Goal: Task Accomplishment & Management: Complete application form

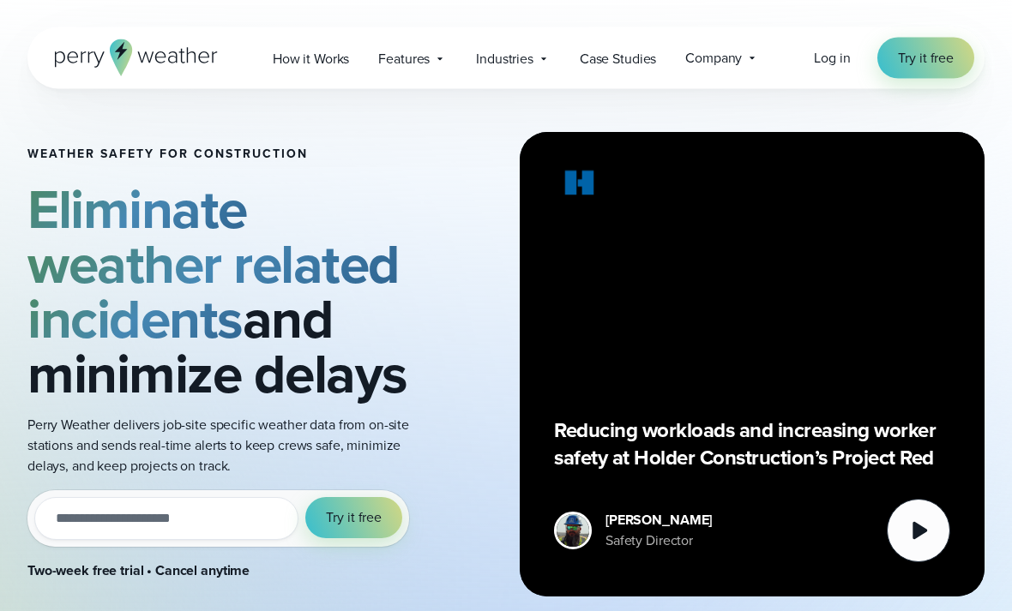
scroll to position [12, 0]
click at [942, 45] on link "Try it free" at bounding box center [925, 58] width 97 height 41
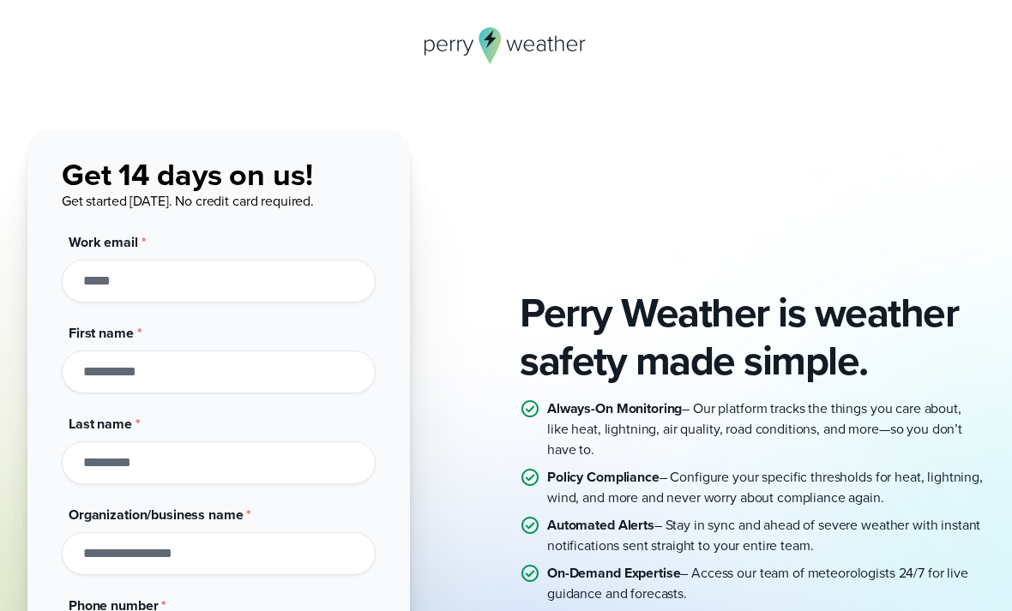
click at [99, 375] on input "First name *" at bounding box center [219, 372] width 314 height 43
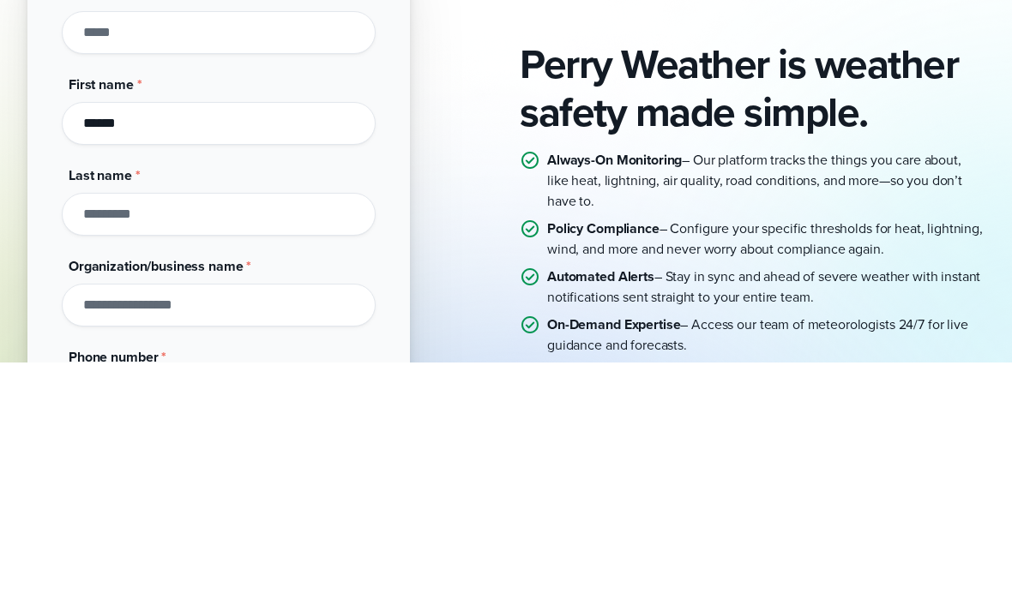
type input "******"
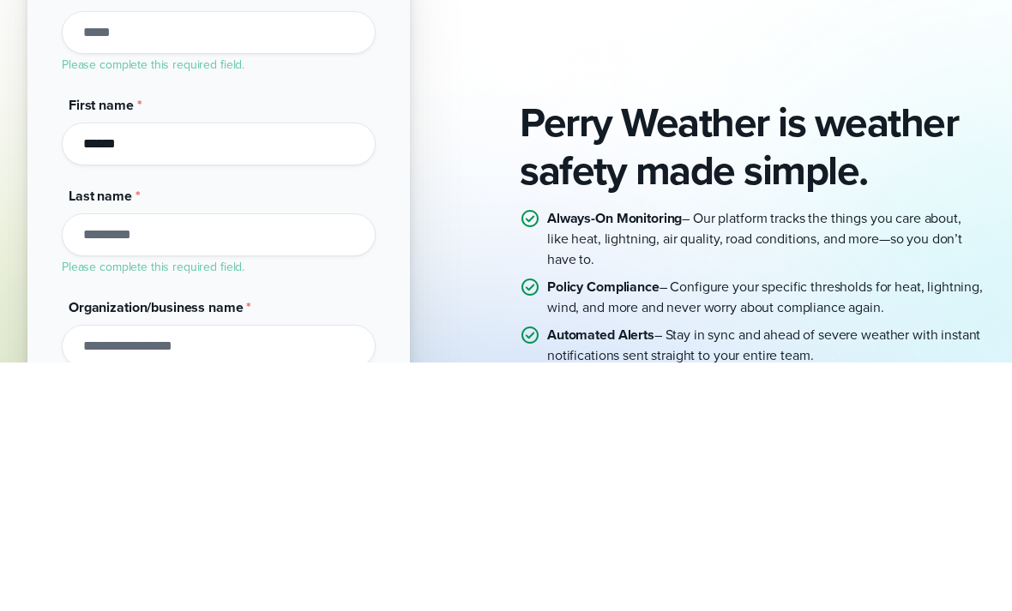
click at [100, 462] on input "Last name *" at bounding box center [219, 483] width 314 height 43
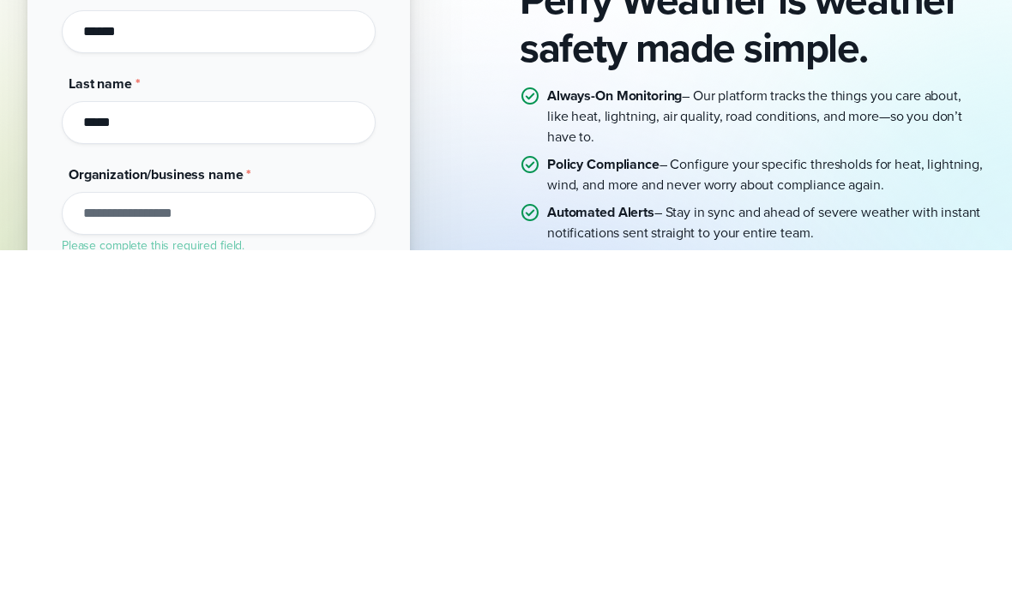
type input "********"
type input "*******"
click at [418, 142] on div "Perry Weather is weather safety made simple. Always-On Monitoring – Our platfor…" at bounding box center [505, 494] width 957 height 728
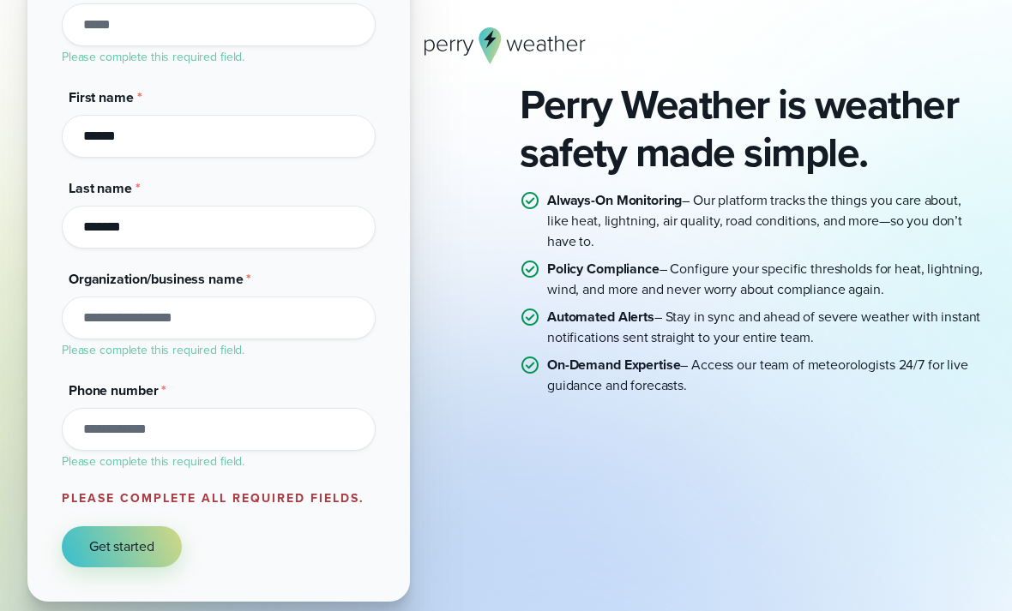
scroll to position [244, 0]
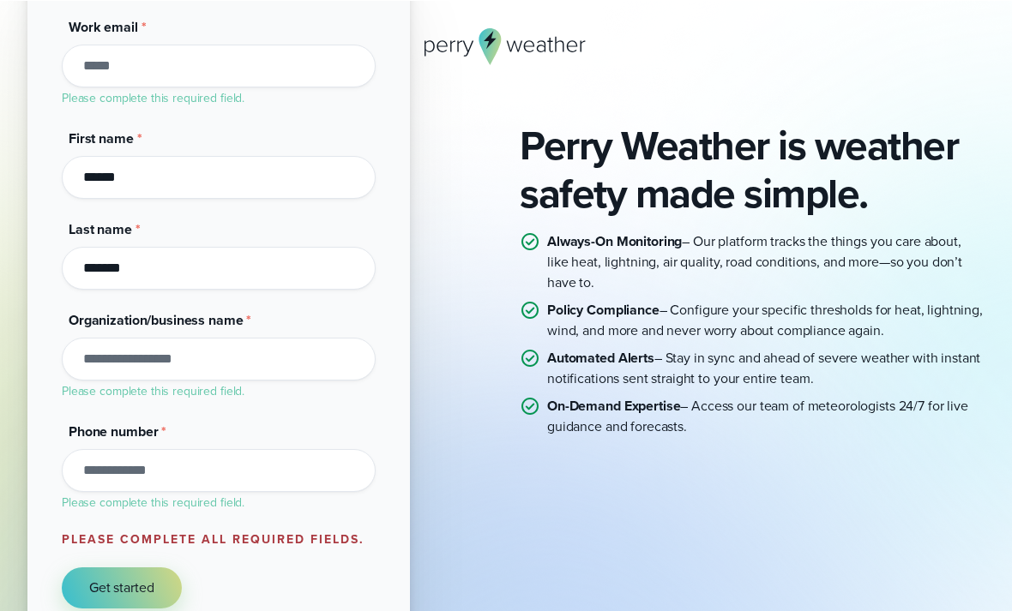
click at [136, 593] on span "Get started" at bounding box center [121, 587] width 65 height 21
click at [107, 591] on span "Get started" at bounding box center [121, 588] width 65 height 21
click at [111, 590] on span "Get started" at bounding box center [121, 588] width 65 height 21
click at [110, 589] on span "Get started" at bounding box center [121, 588] width 65 height 21
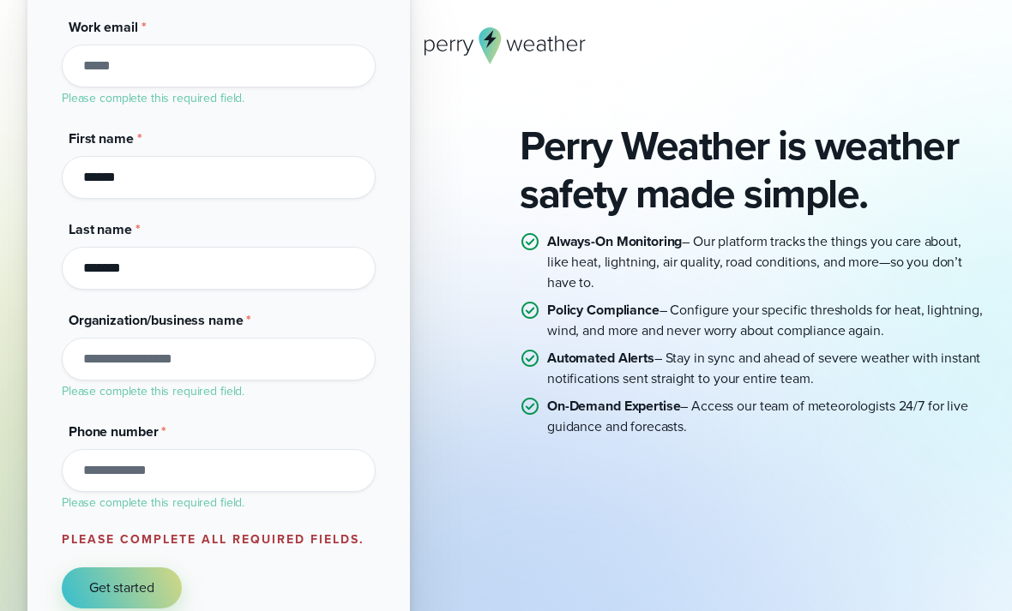
click at [108, 593] on span "Get started" at bounding box center [121, 588] width 65 height 21
click at [102, 606] on button "Get started" at bounding box center [122, 587] width 120 height 41
click at [101, 605] on button "Get started" at bounding box center [122, 587] width 120 height 41
click at [75, 600] on button "Get started" at bounding box center [122, 587] width 120 height 41
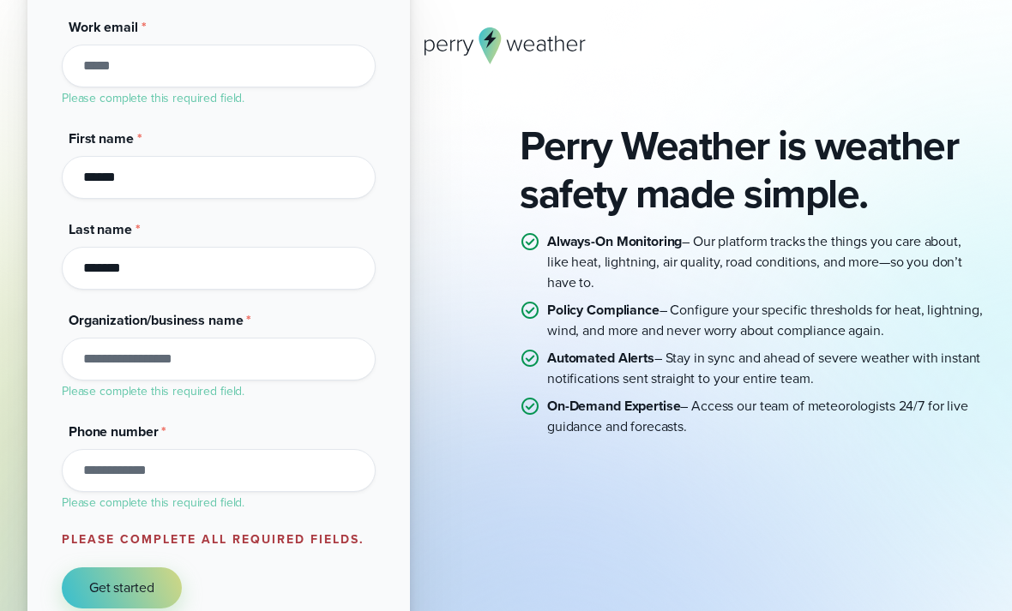
click at [75, 600] on button "Get started" at bounding box center [122, 587] width 120 height 41
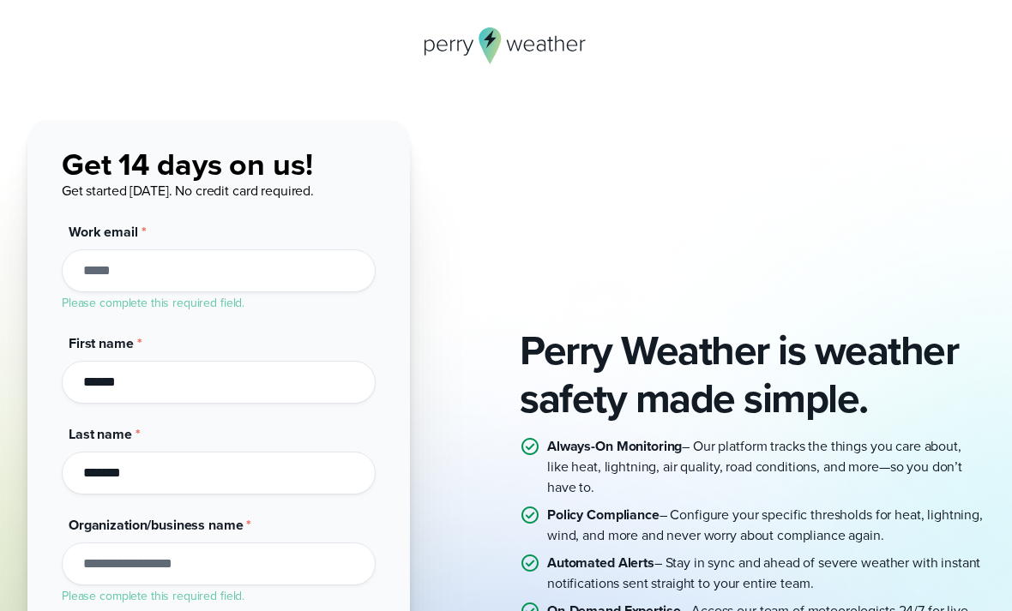
scroll to position [0, 0]
